Goal: Task Accomplishment & Management: Use online tool/utility

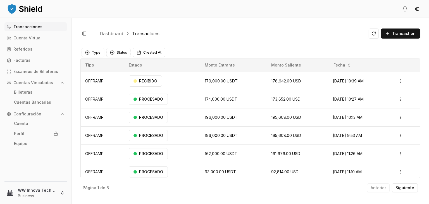
click at [374, 32] on button at bounding box center [373, 33] width 10 height 10
click at [26, 185] on html "Transacciones Cuenta Virtual Referidos Facturas Escaneos de Billeteras Cuentas …" at bounding box center [214, 102] width 429 height 204
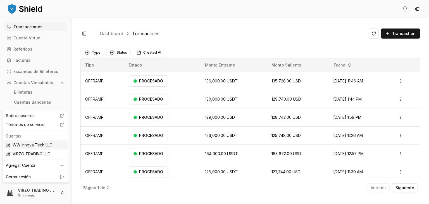
click at [38, 144] on div "WW Innova Tech LLC" at bounding box center [36, 144] width 64 height 9
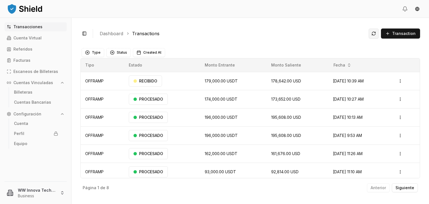
click at [373, 38] on button at bounding box center [373, 33] width 10 height 10
click at [375, 32] on button at bounding box center [373, 33] width 10 height 10
click at [373, 35] on button at bounding box center [373, 33] width 10 height 10
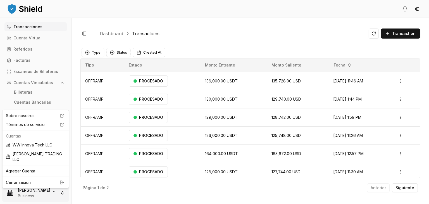
click at [54, 190] on html "Transacciones Cuenta Virtual Referidos Facturas Escaneos de Billeteras Cuentas …" at bounding box center [214, 102] width 429 height 204
click at [40, 143] on div "WW Innova Tech LLC" at bounding box center [36, 144] width 64 height 9
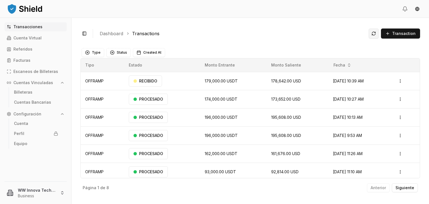
click at [377, 37] on button at bounding box center [373, 33] width 10 height 10
